Goal: Task Accomplishment & Management: Complete application form

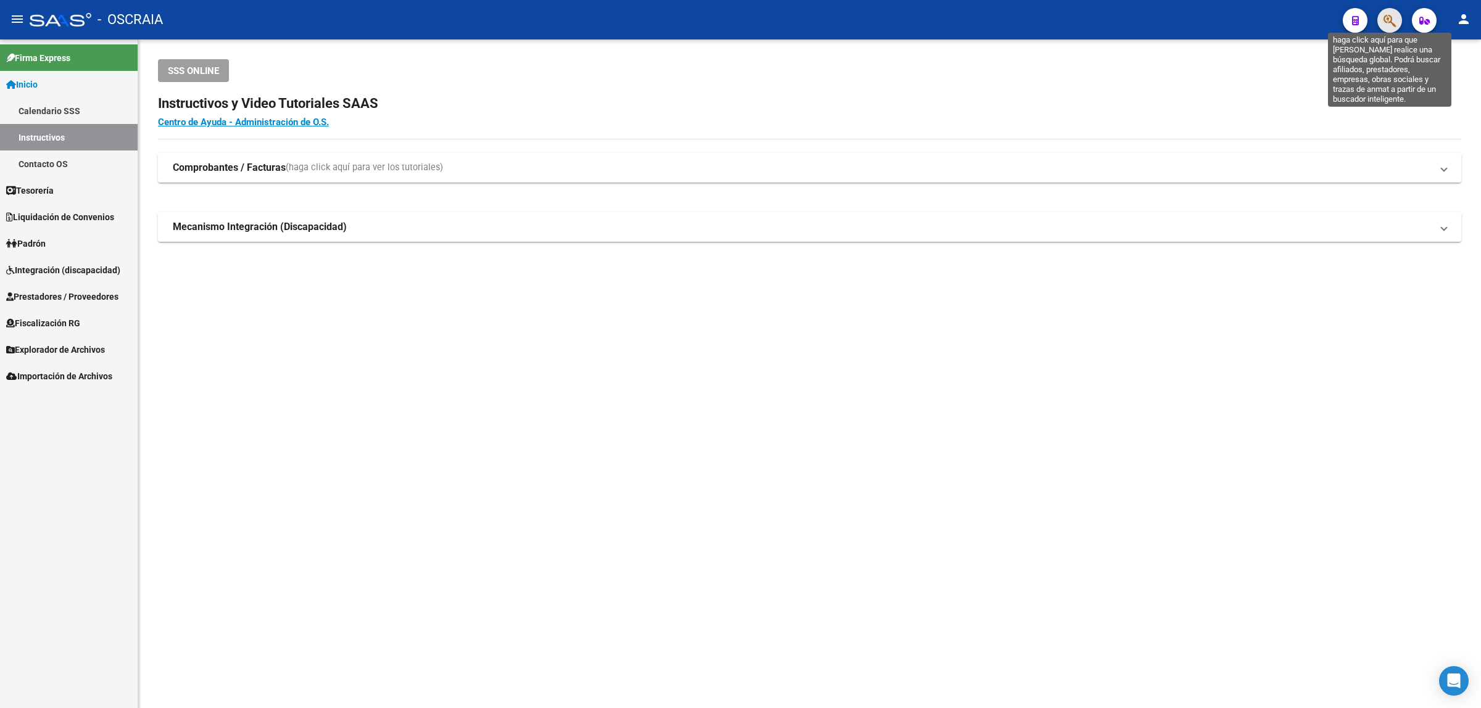
click at [1389, 14] on icon "button" at bounding box center [1389, 21] width 12 height 14
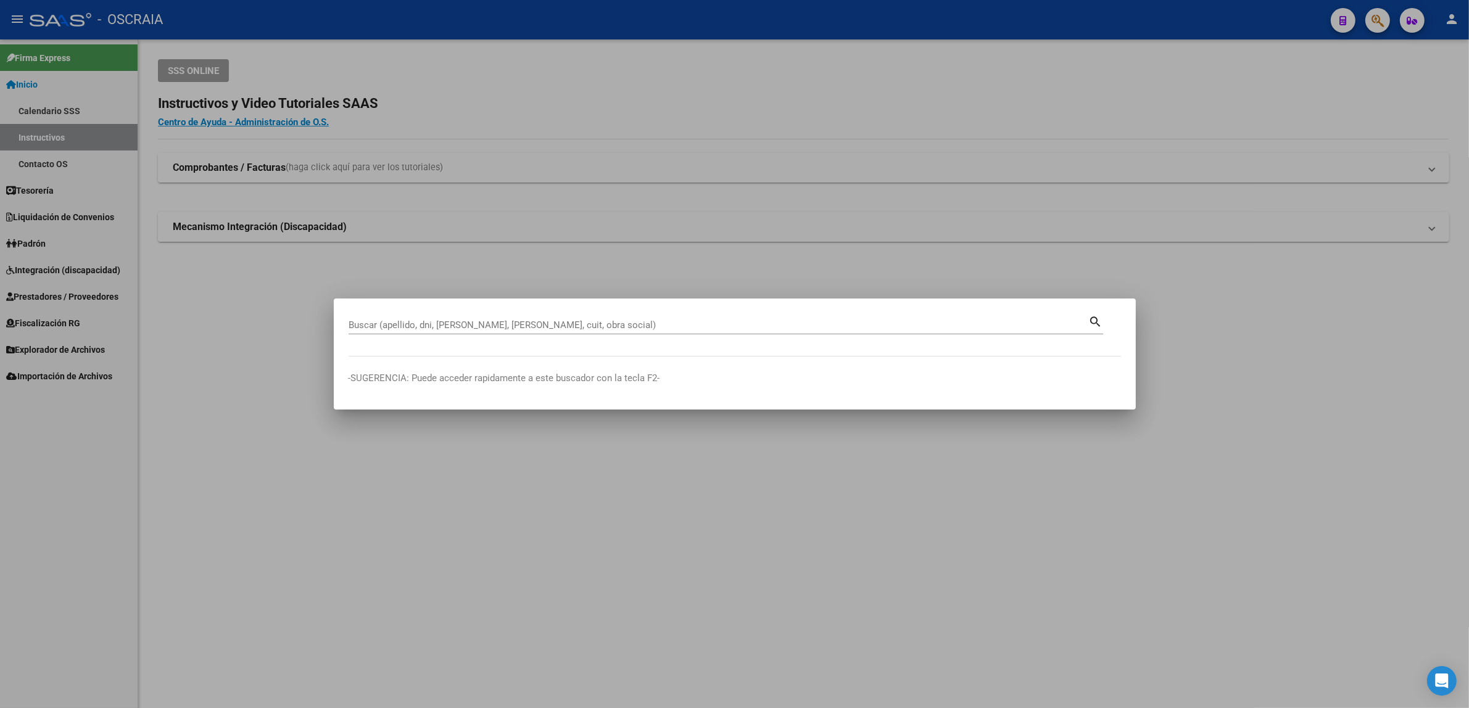
click at [1237, 234] on div at bounding box center [734, 354] width 1469 height 708
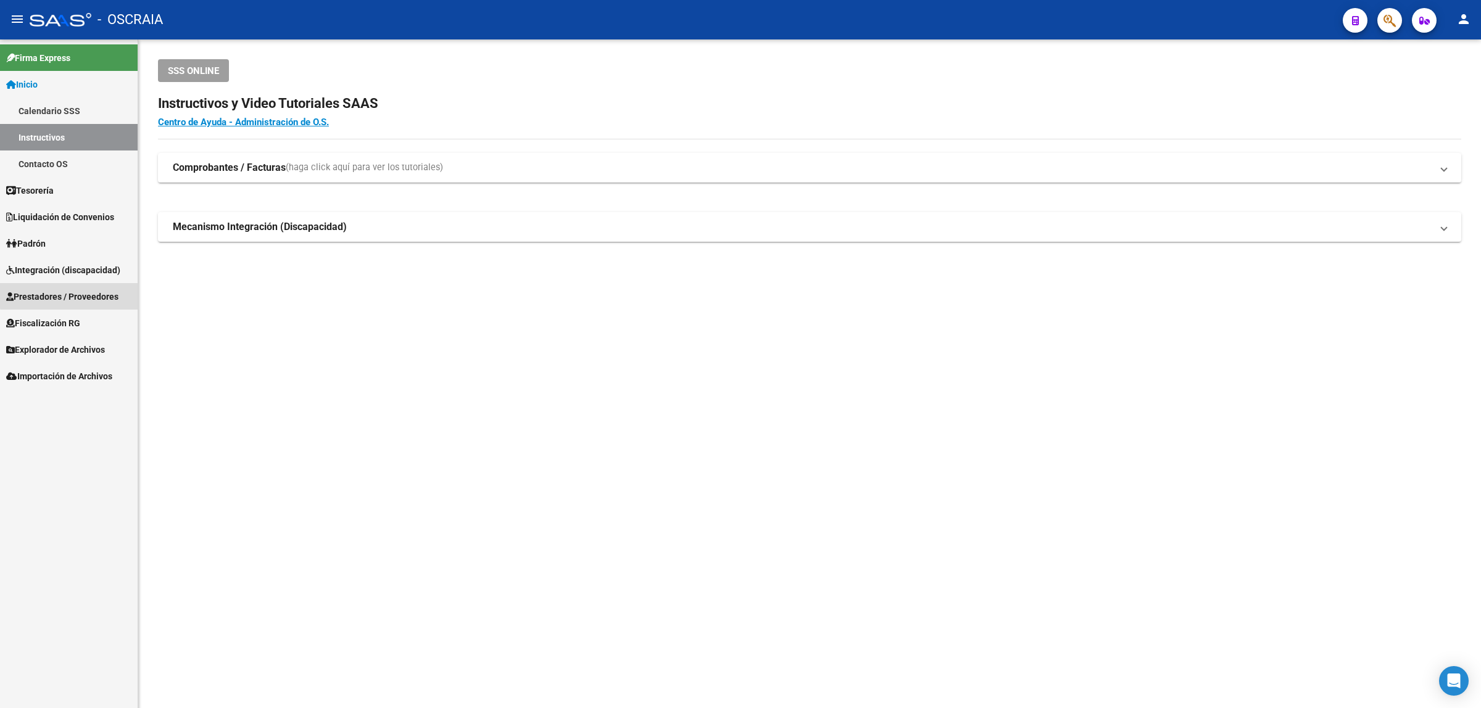
click at [75, 294] on span "Prestadores / Proveedores" at bounding box center [62, 297] width 112 height 14
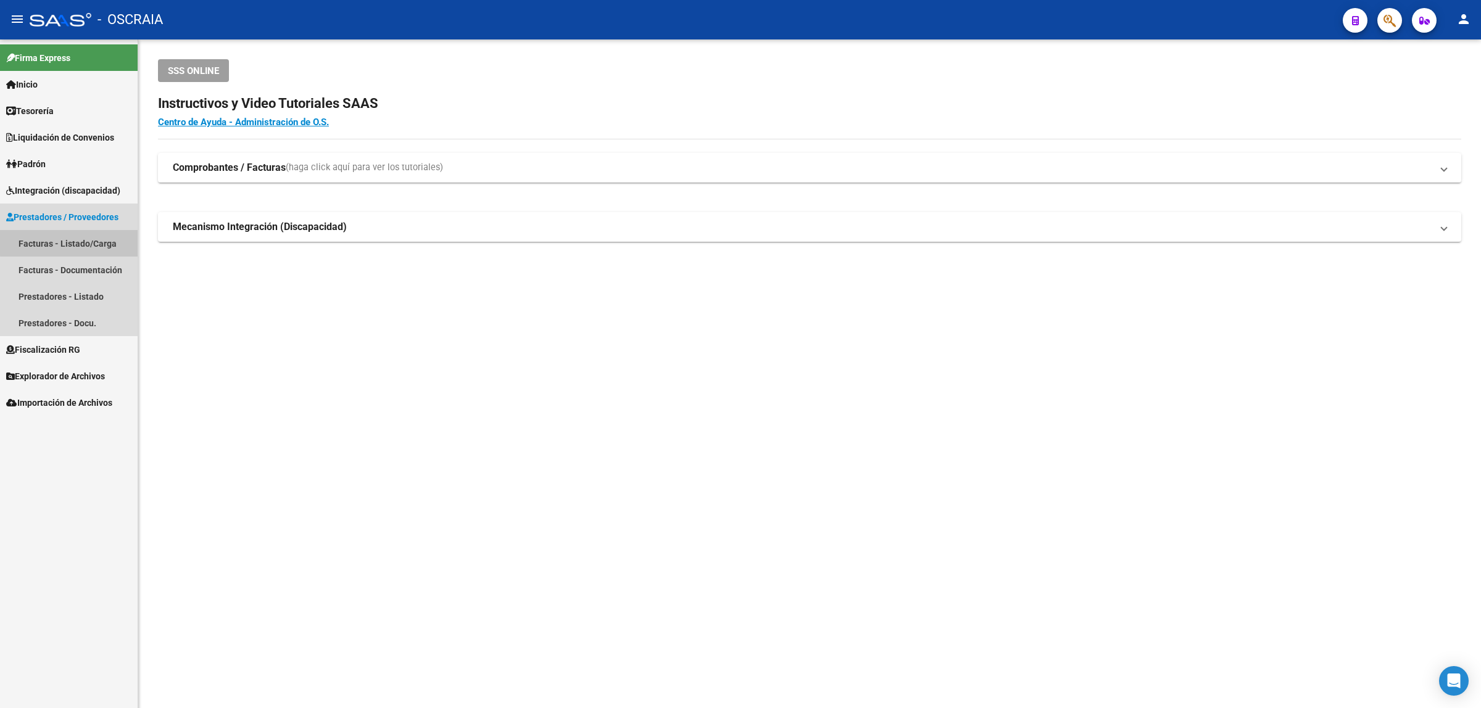
click at [80, 239] on link "Facturas - Listado/Carga" at bounding box center [69, 243] width 138 height 27
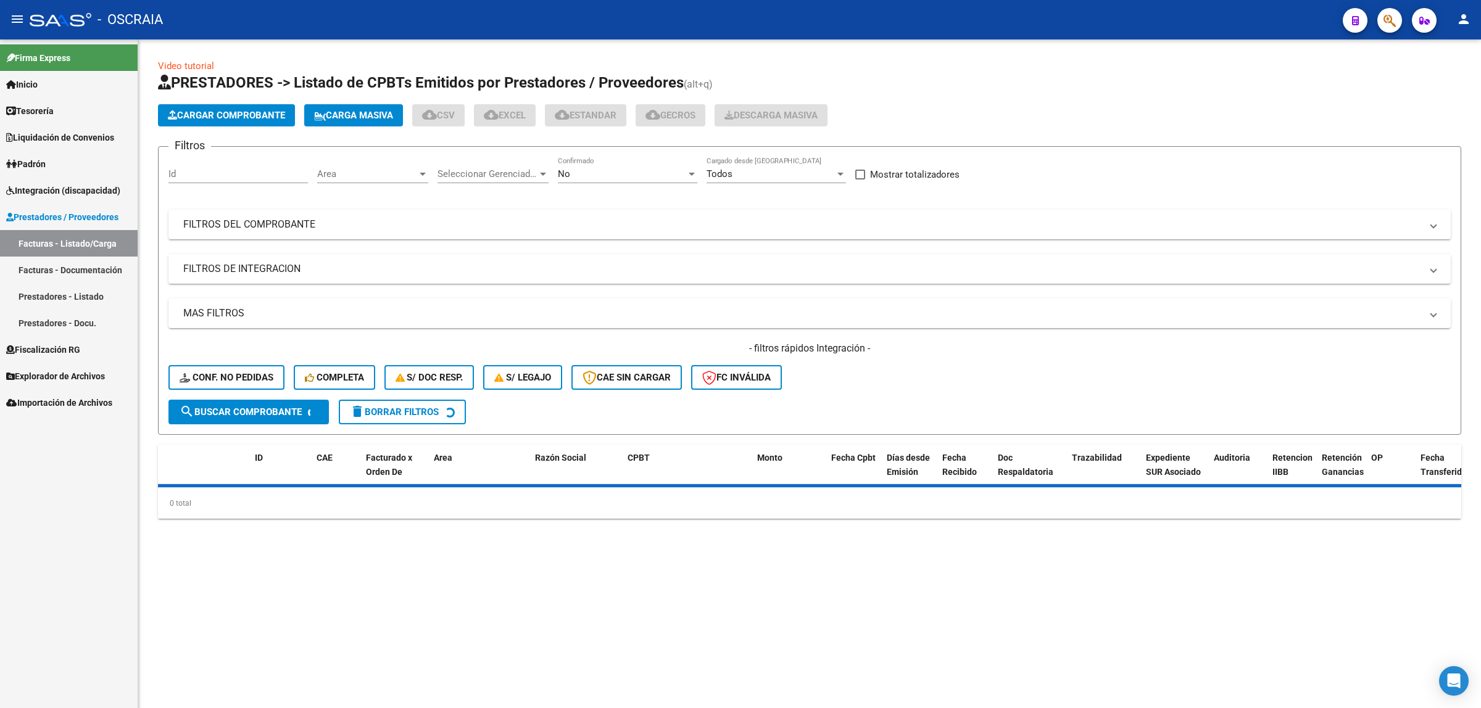
click at [204, 121] on button "Cargar Comprobante" at bounding box center [226, 115] width 137 height 22
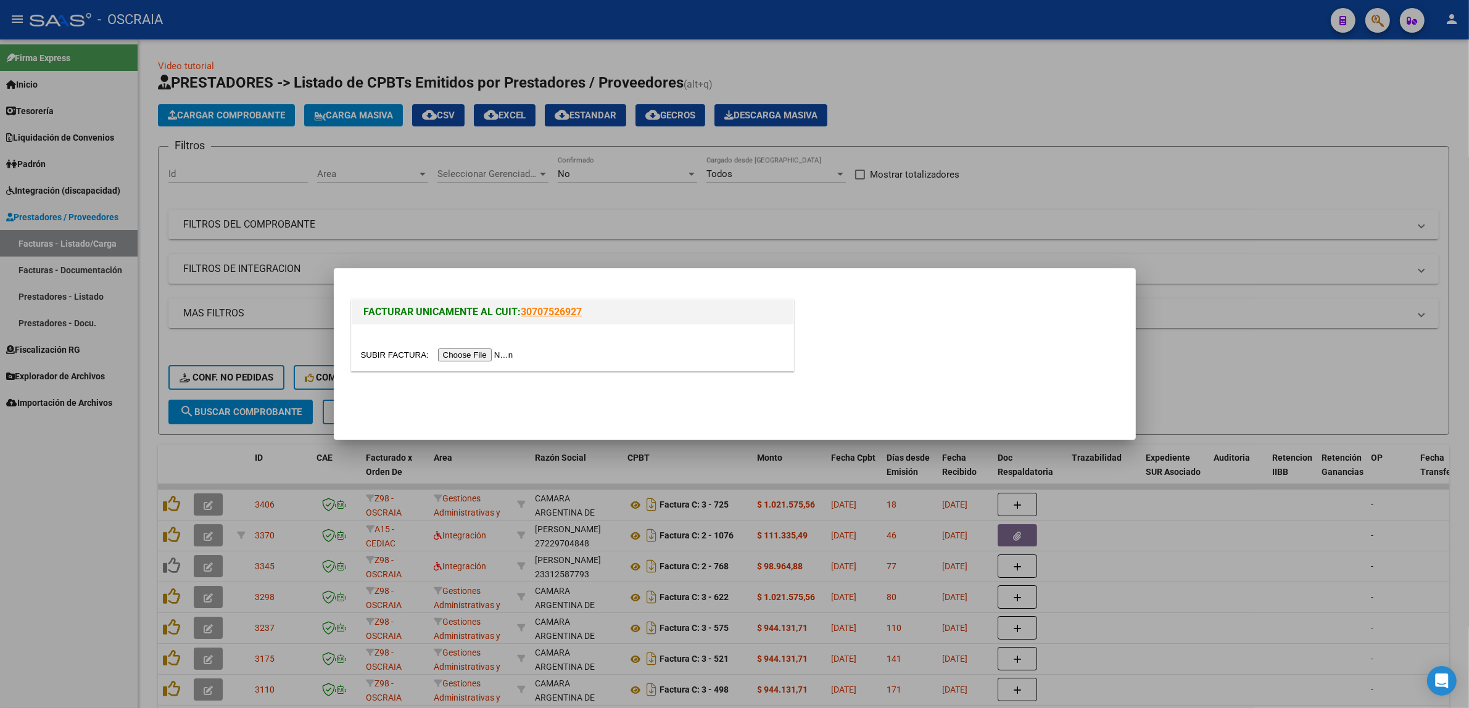
click at [477, 362] on div at bounding box center [572, 355] width 423 height 14
click at [477, 359] on input "file" at bounding box center [439, 355] width 156 height 13
drag, startPoint x: 470, startPoint y: 371, endPoint x: 471, endPoint y: 365, distance: 6.2
click at [471, 365] on div "FACTURAR UNICAMENTE AL CUIT: 30707526927" at bounding box center [573, 335] width 448 height 77
click at [471, 360] on input "file" at bounding box center [439, 355] width 156 height 13
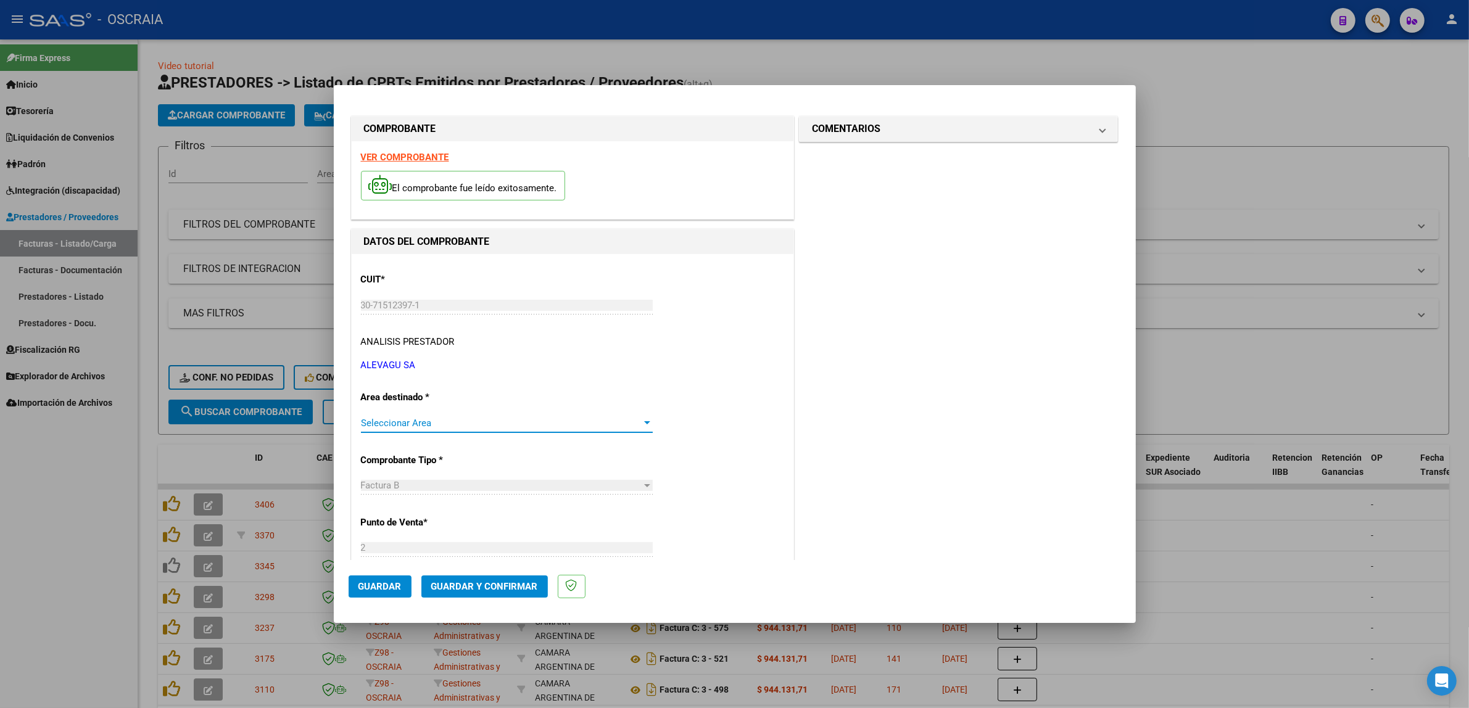
click at [457, 420] on span "Seleccionar Area" at bounding box center [501, 423] width 281 height 11
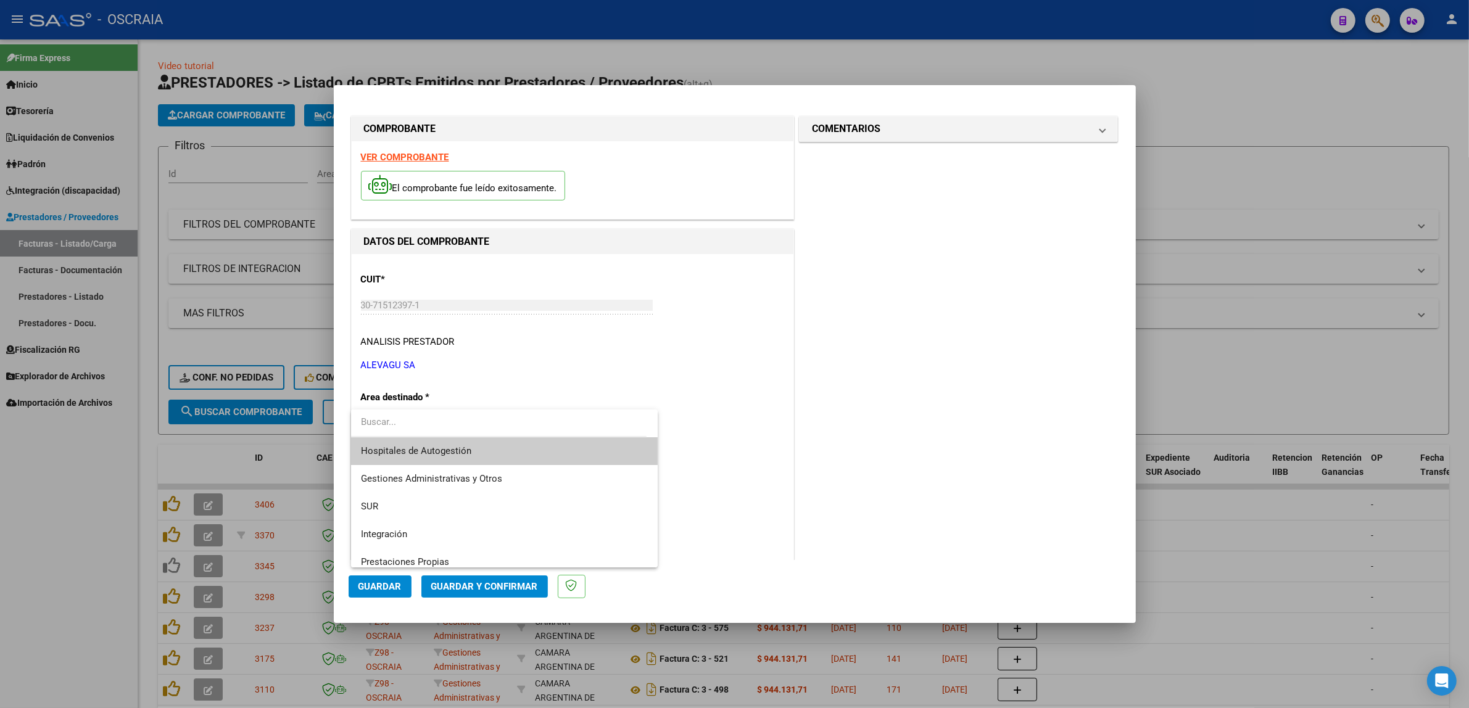
click at [462, 423] on input "dropdown search" at bounding box center [499, 422] width 296 height 28
click at [803, 383] on div at bounding box center [734, 354] width 1469 height 708
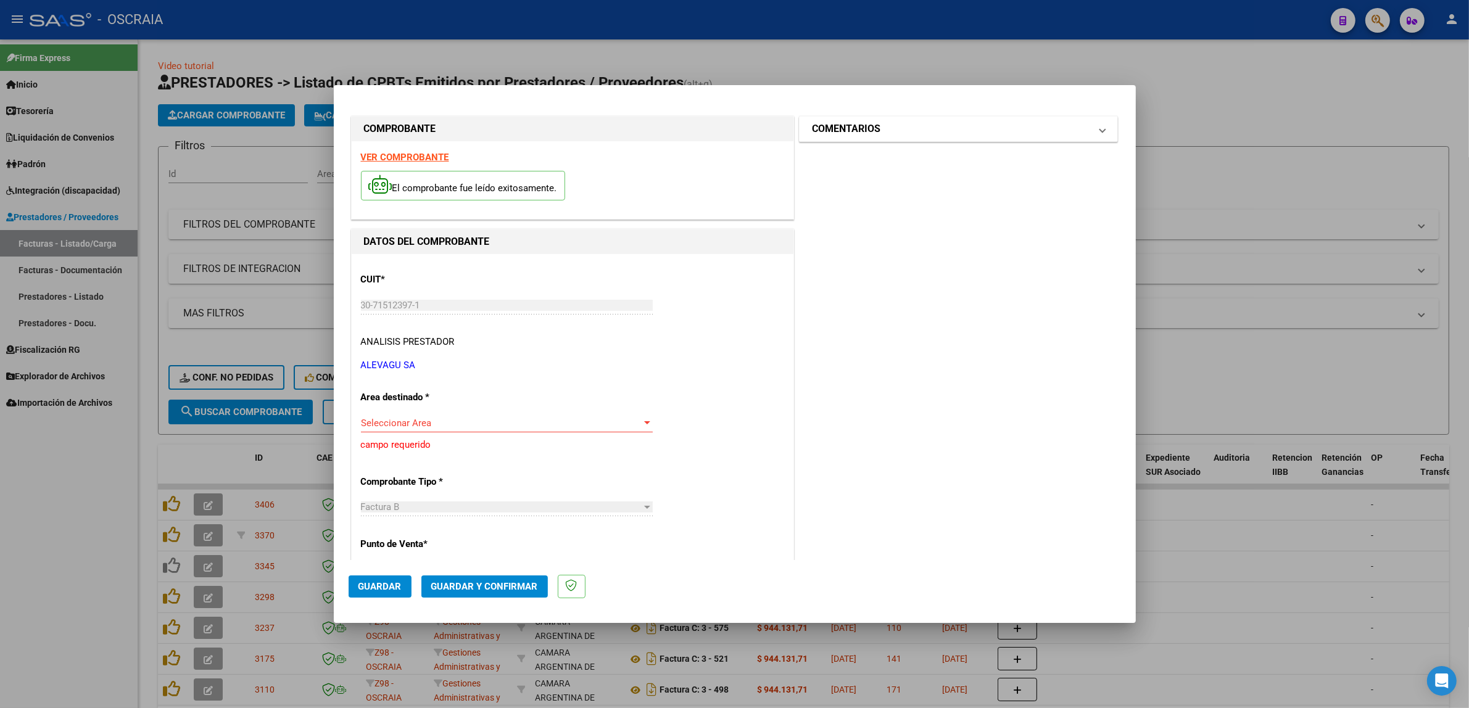
click at [859, 131] on h1 "COMENTARIOS" at bounding box center [846, 129] width 68 height 15
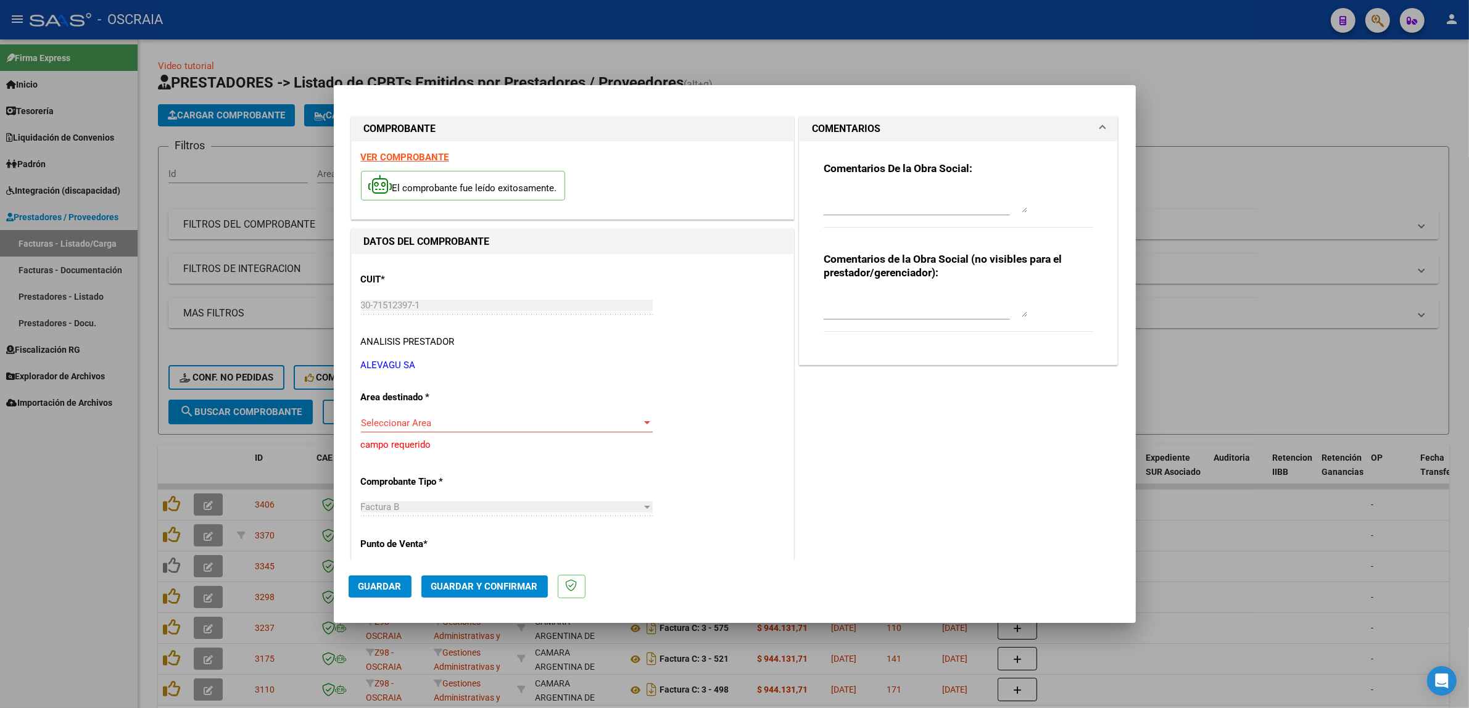
click at [887, 474] on div "COMENTARIOS Comentarios De la Obra Social: Comentarios de la Obra Social (no vi…" at bounding box center [959, 634] width 325 height 1040
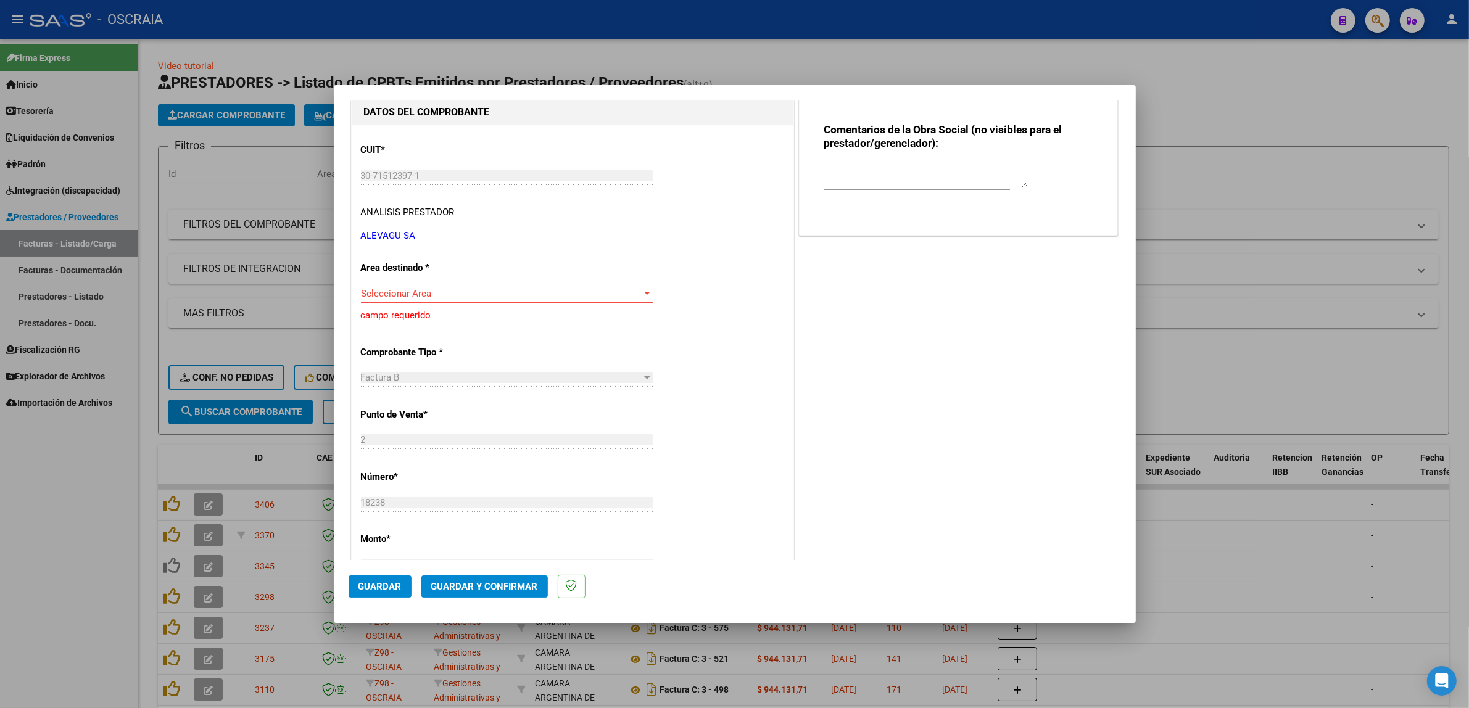
scroll to position [154, 0]
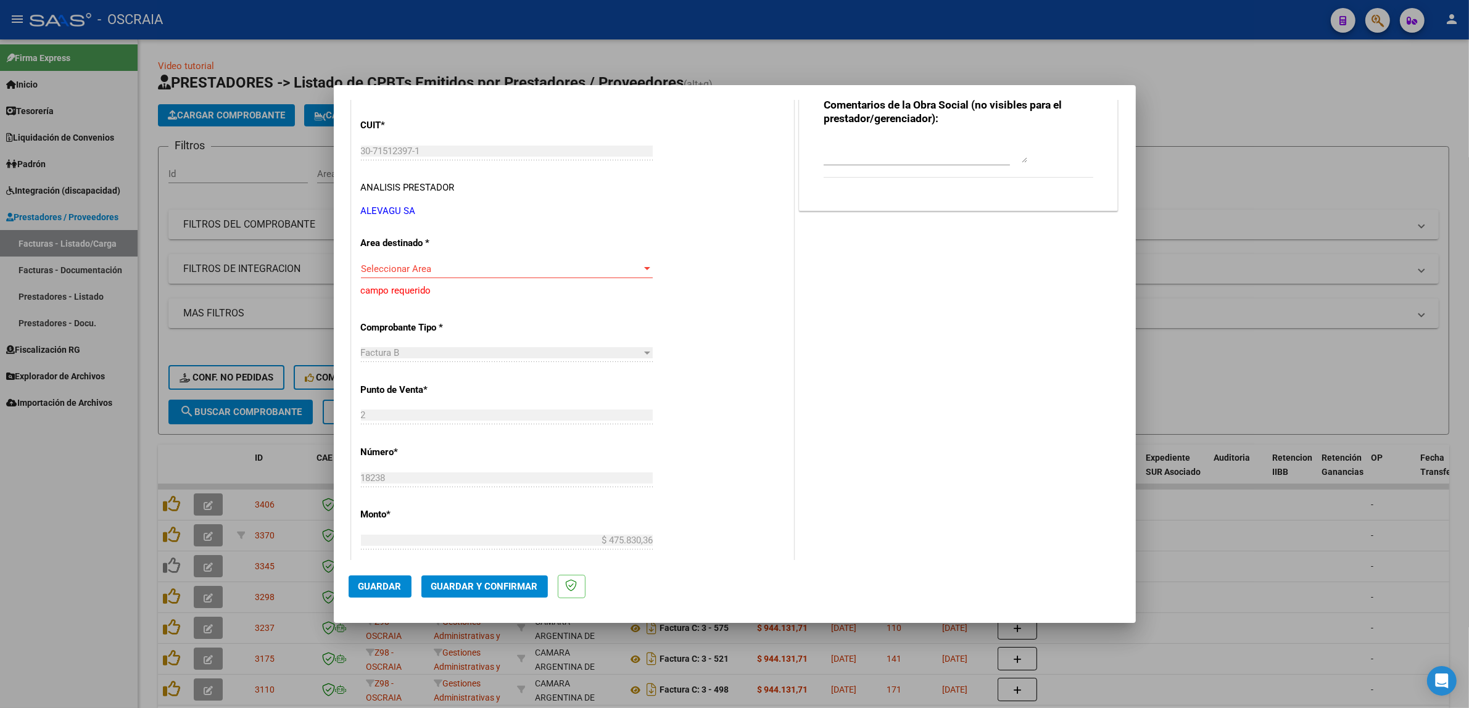
click at [584, 259] on div "CUIT * 30-71512397-1 Ingresar CUIT ANALISIS PRESTADOR ALEVAGU SA ARCA Padrón Ar…" at bounding box center [573, 548] width 442 height 896
click at [584, 264] on span "Seleccionar Area" at bounding box center [501, 268] width 281 height 11
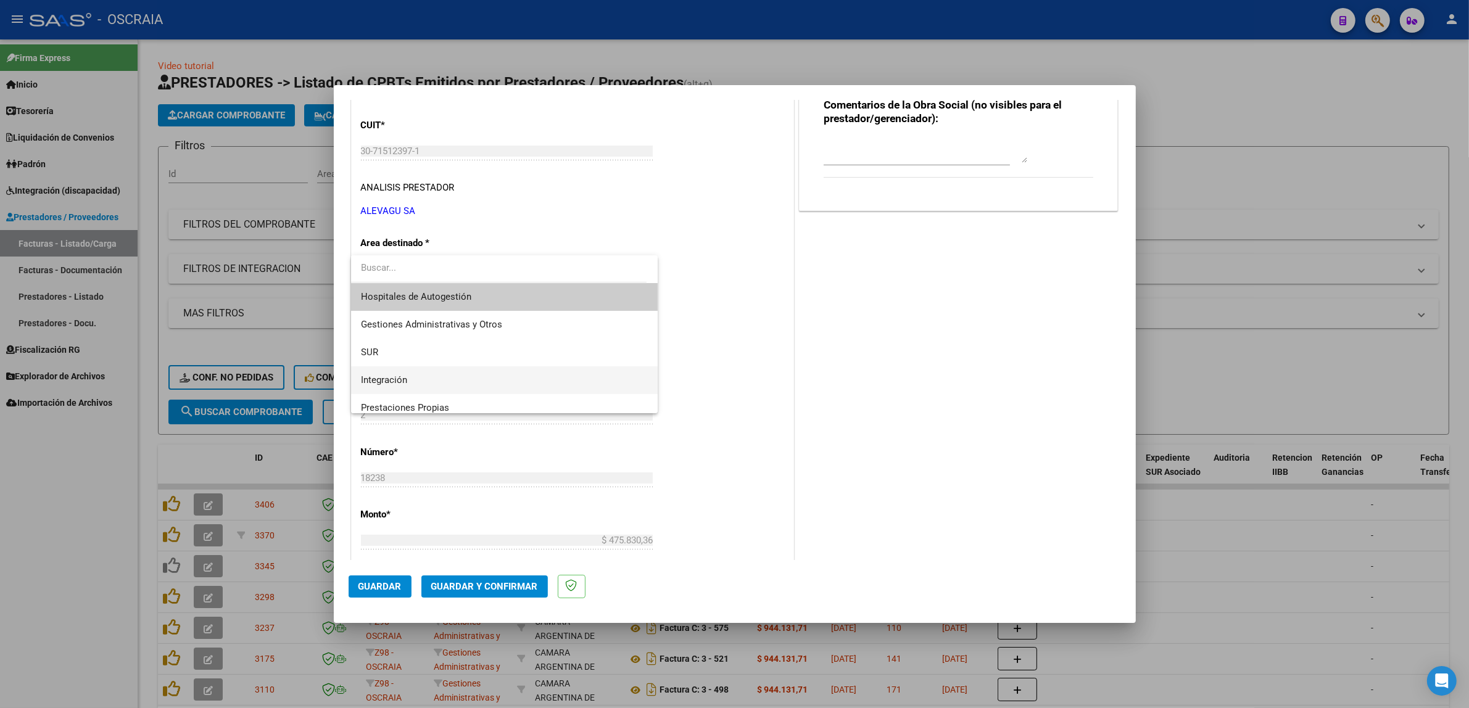
scroll to position [77, 0]
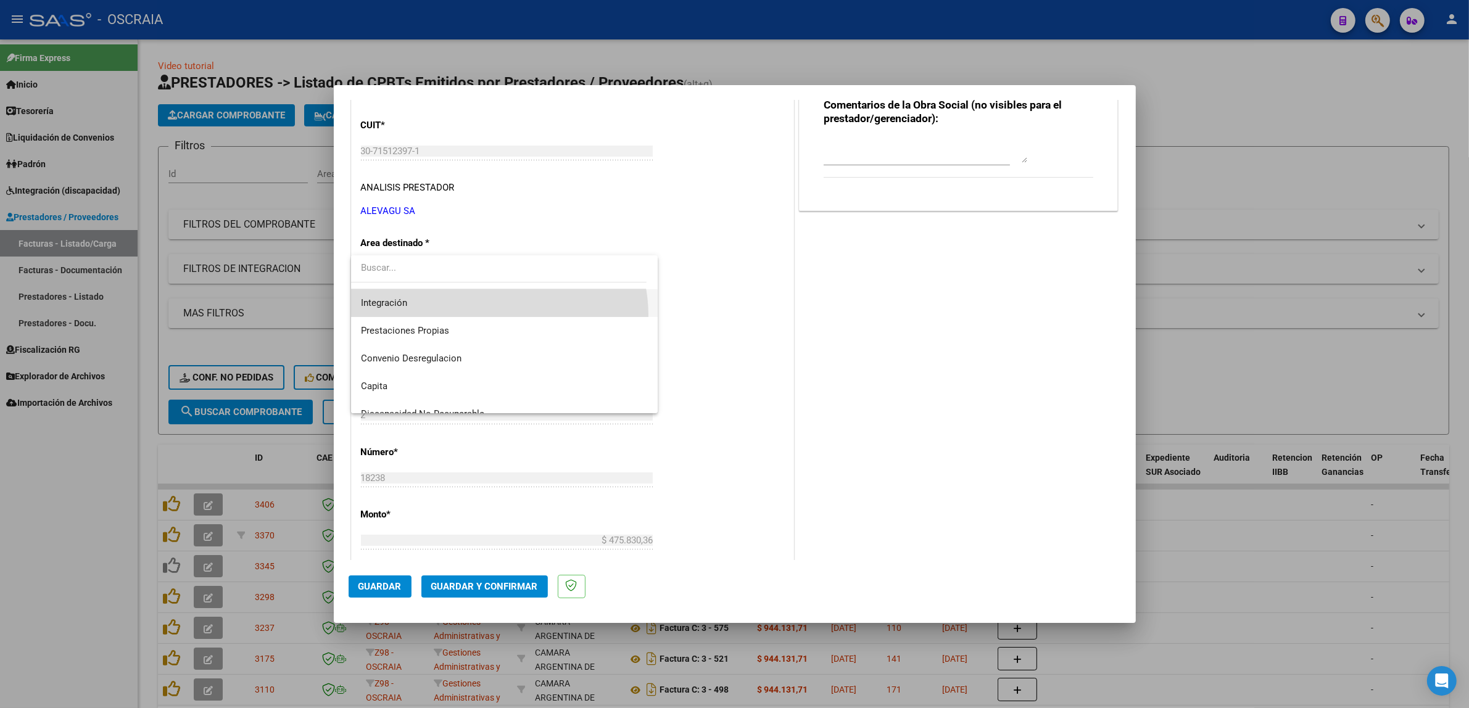
click at [487, 316] on span "Integración" at bounding box center [505, 303] width 288 height 28
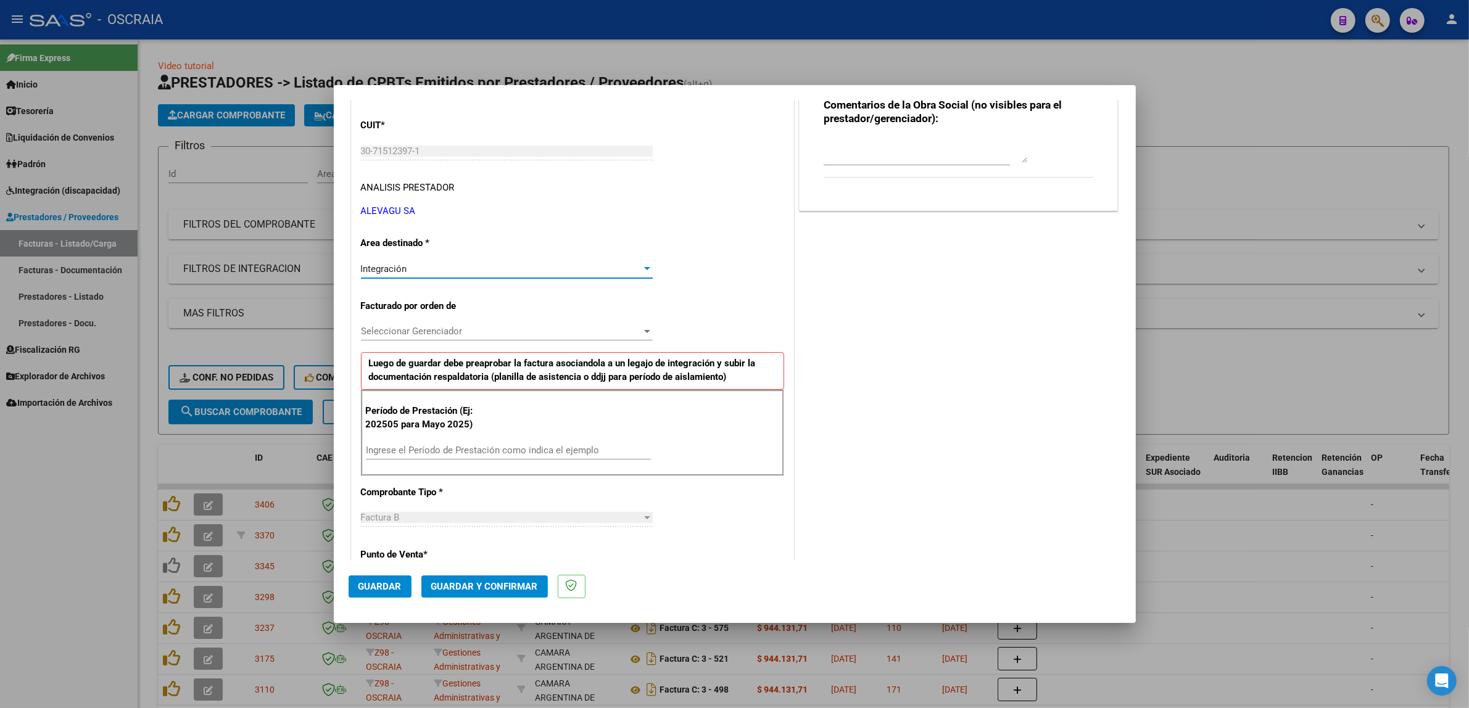
click at [509, 341] on div "Seleccionar Gerenciador Seleccionar Gerenciador" at bounding box center [507, 331] width 292 height 19
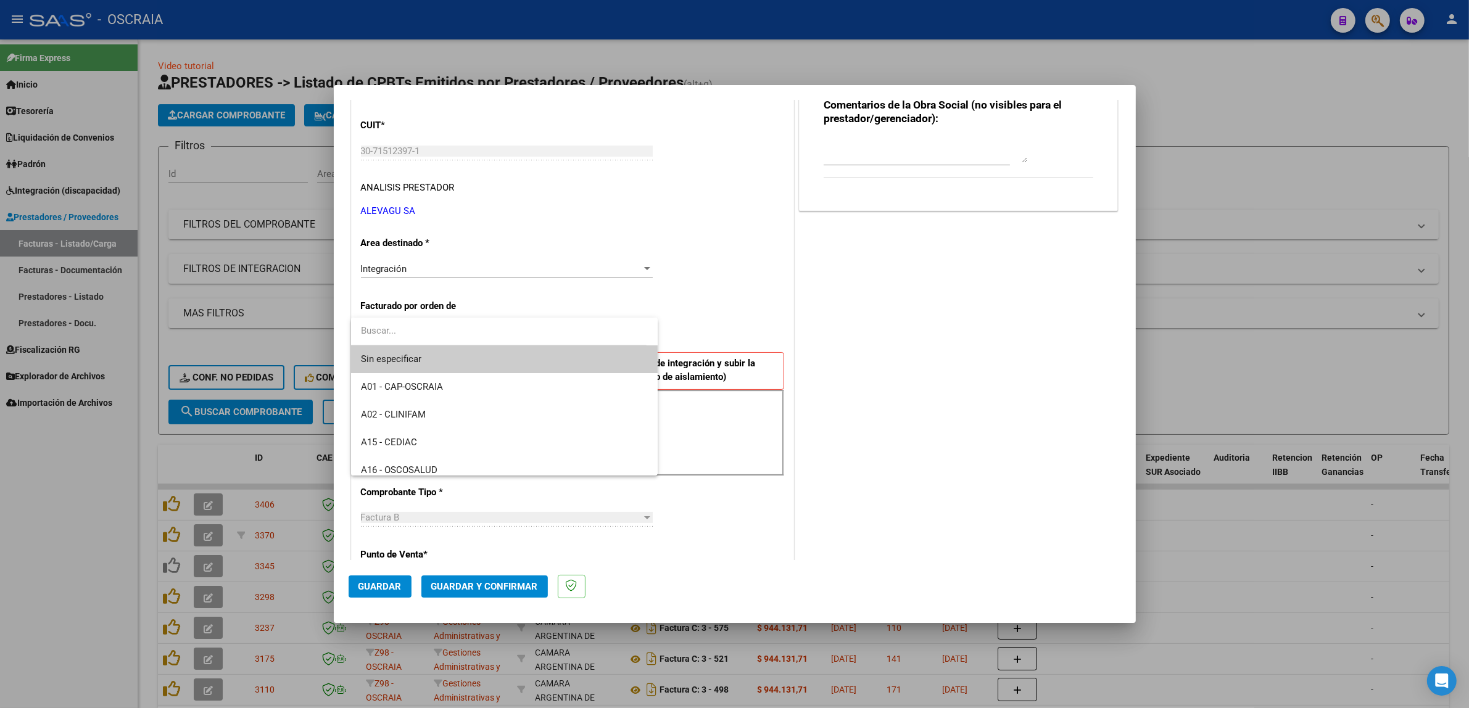
click at [621, 312] on div at bounding box center [734, 354] width 1469 height 708
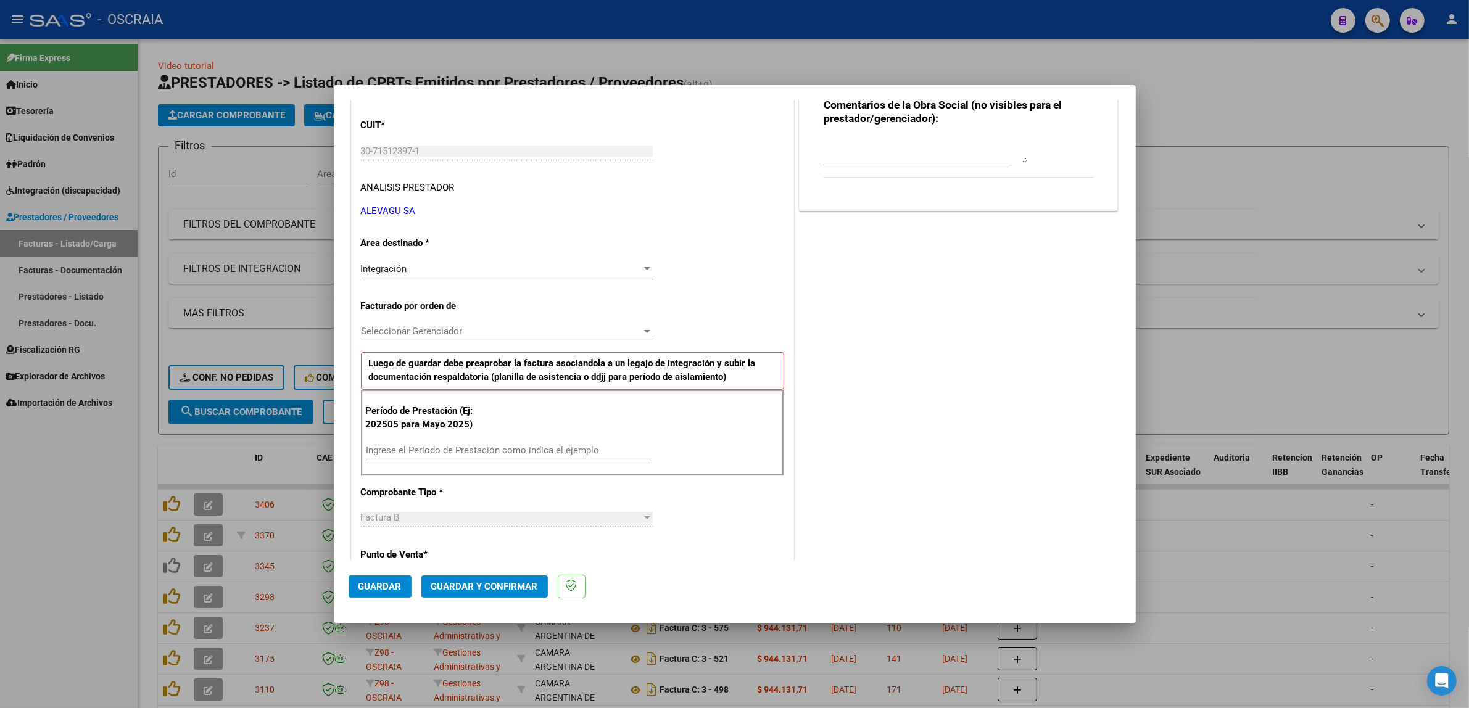
click at [766, 316] on div "CUIT * 30-71512397-1 Ingresar CUIT ANALISIS PRESTADOR ALEVAGU SA ARCA Padrón Ar…" at bounding box center [573, 630] width 442 height 1061
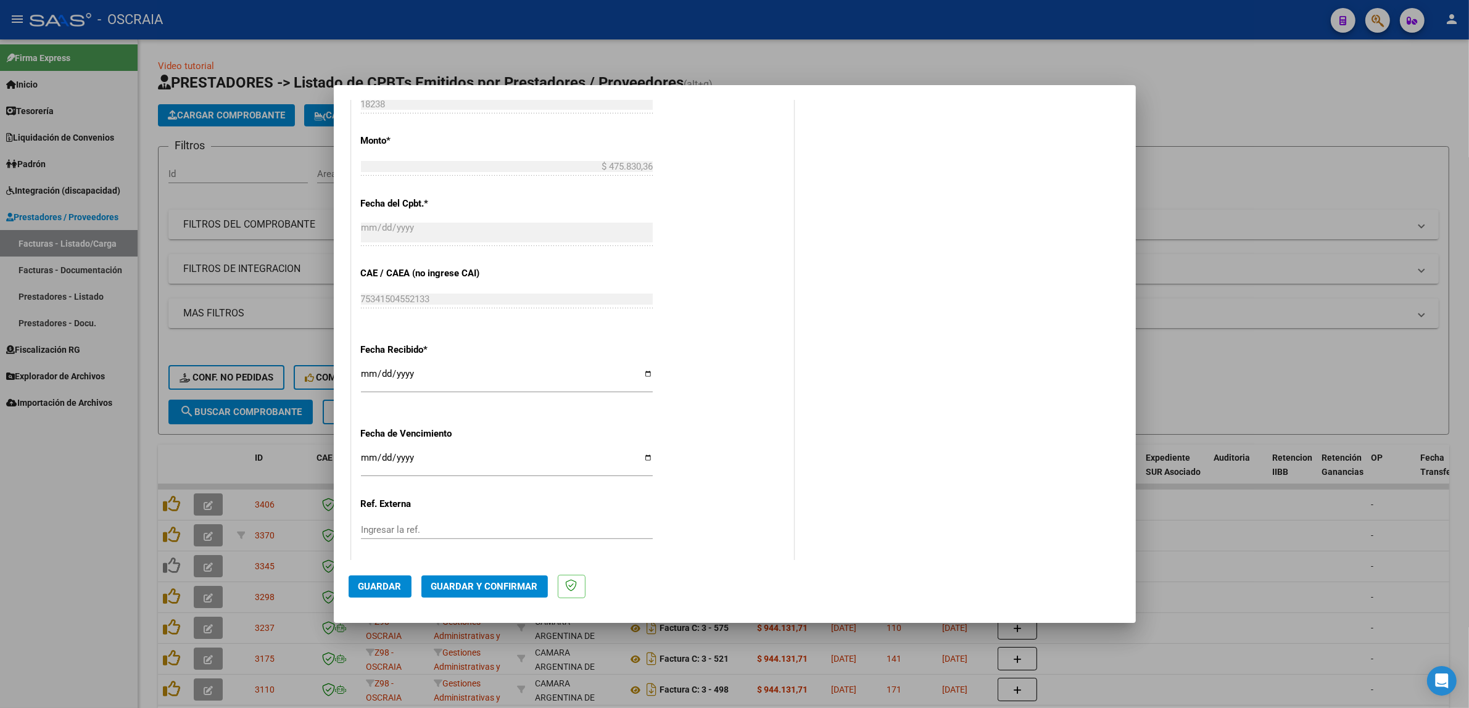
scroll to position [694, 0]
click at [1278, 241] on div at bounding box center [734, 354] width 1469 height 708
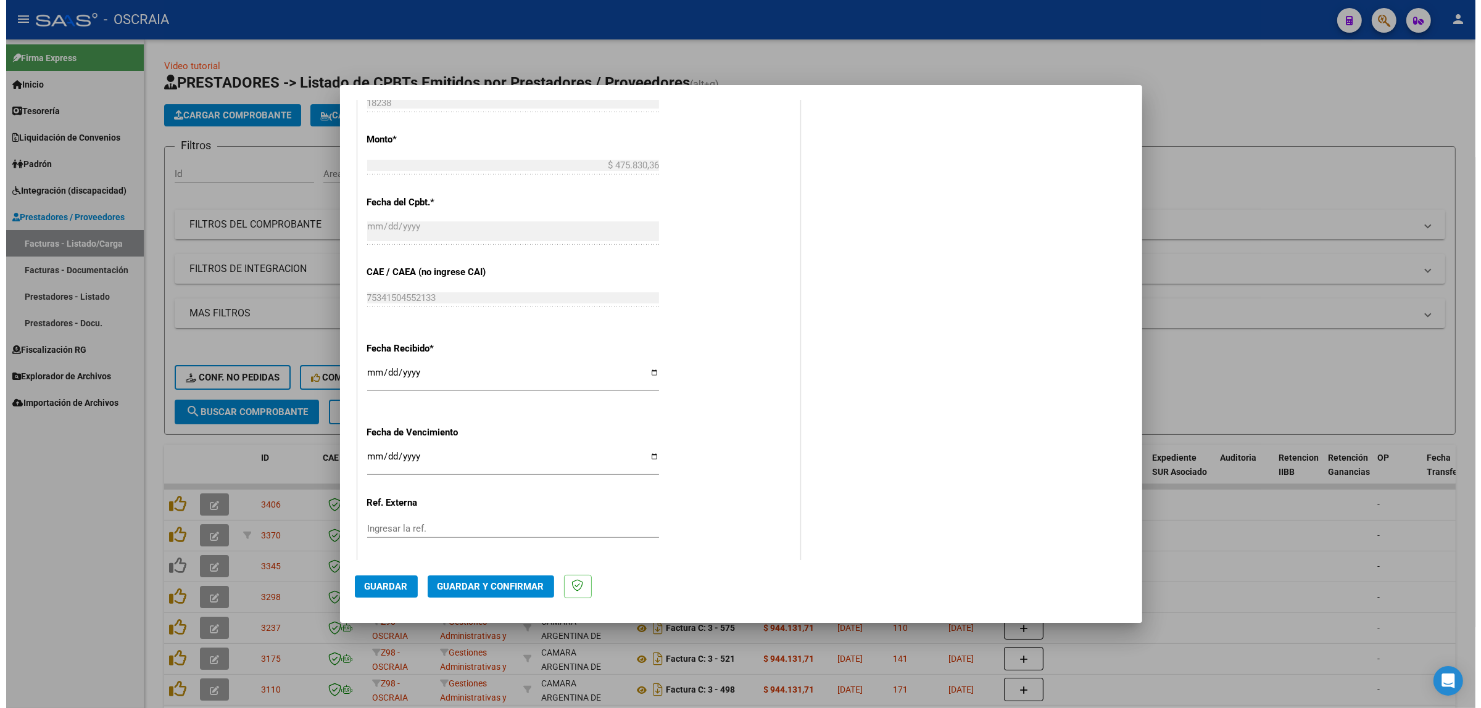
scroll to position [0, 0]
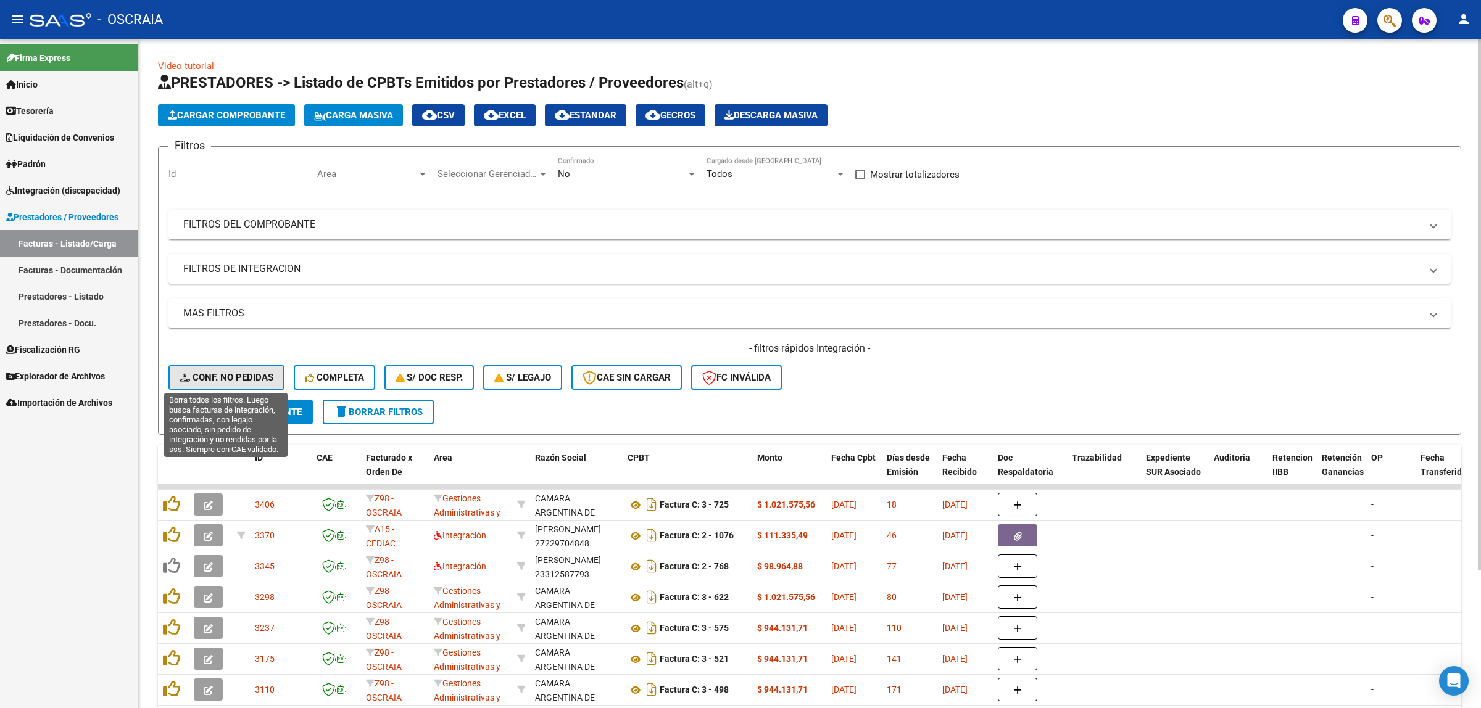
click at [183, 373] on icon at bounding box center [186, 377] width 13 height 9
